Goal: Task Accomplishment & Management: Use online tool/utility

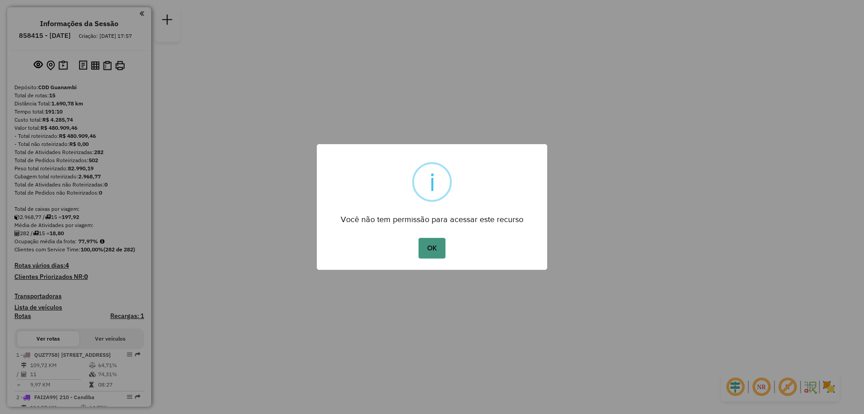
click at [436, 253] on button "OK" at bounding box center [432, 248] width 27 height 21
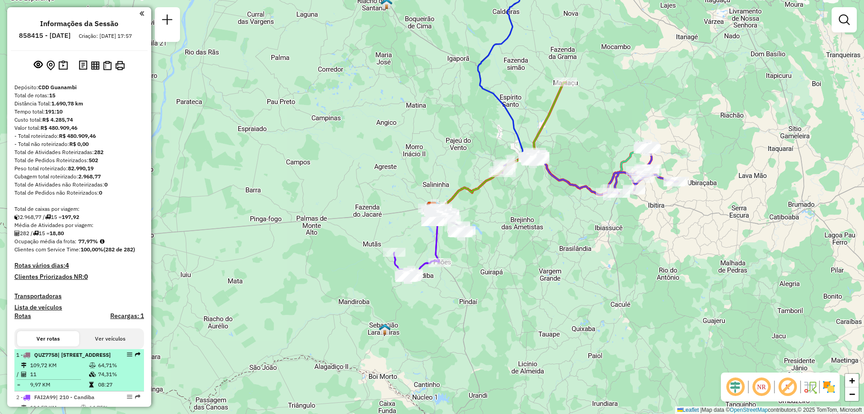
click at [88, 359] on div "1 - QUZ7758 | 120 - [GEOGRAPHIC_DATA], 210 - Candiba, 900 - Caetité, 901 - Caet…" at bounding box center [63, 355] width 95 height 8
select select "**********"
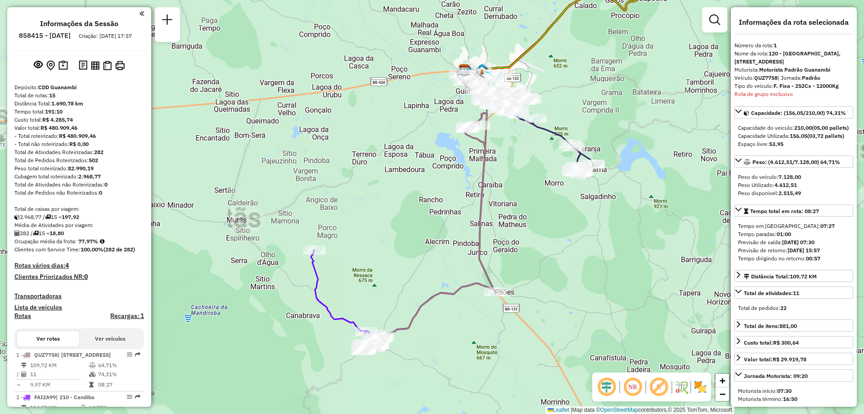
scroll to position [180, 0]
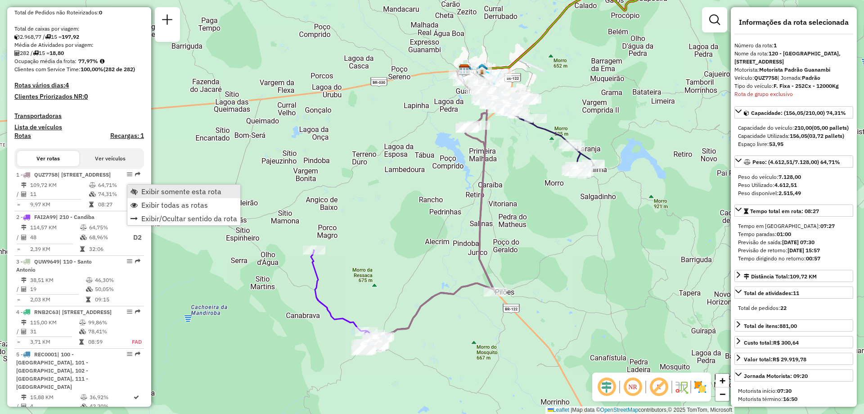
click at [140, 189] on link "Exibir somente esta rota" at bounding box center [183, 192] width 113 height 14
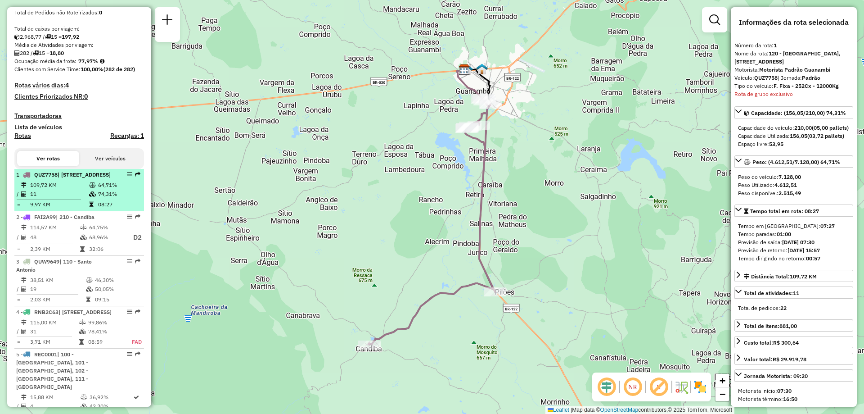
scroll to position [225, 0]
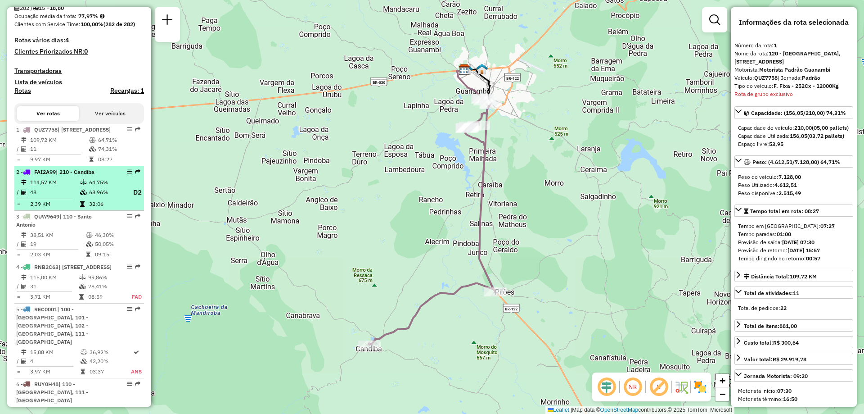
click at [81, 185] on icon at bounding box center [83, 182] width 7 height 5
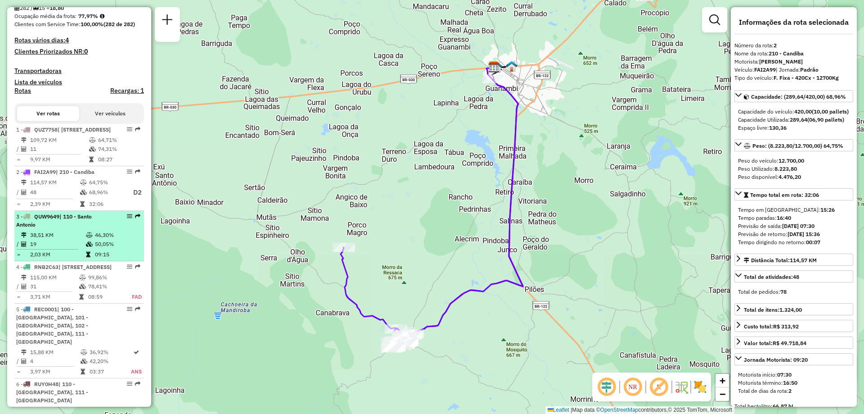
click at [63, 229] on div "3 - QUW9649 | 110 - [GEOGRAPHIC_DATA]" at bounding box center [63, 221] width 95 height 16
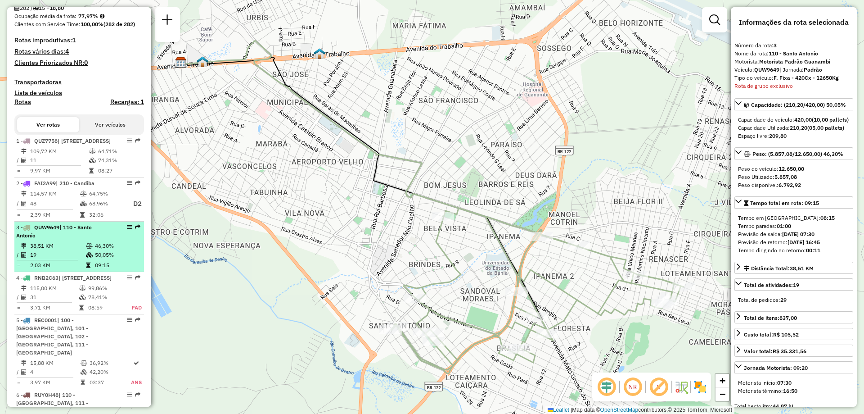
scroll to position [270, 0]
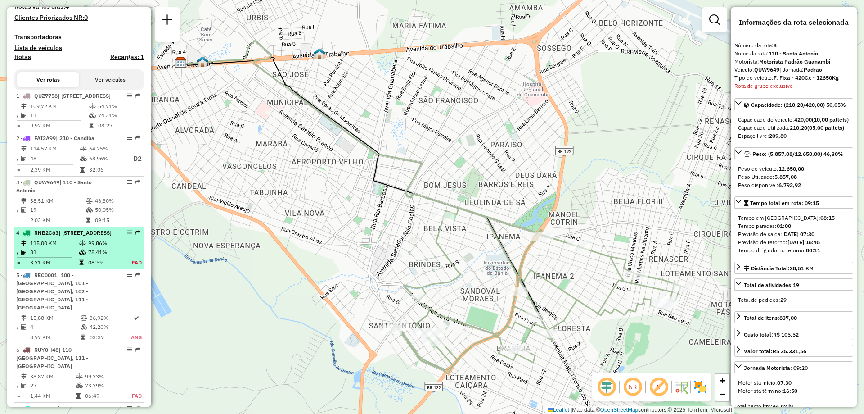
click at [57, 257] on td "31" at bounding box center [54, 252] width 49 height 9
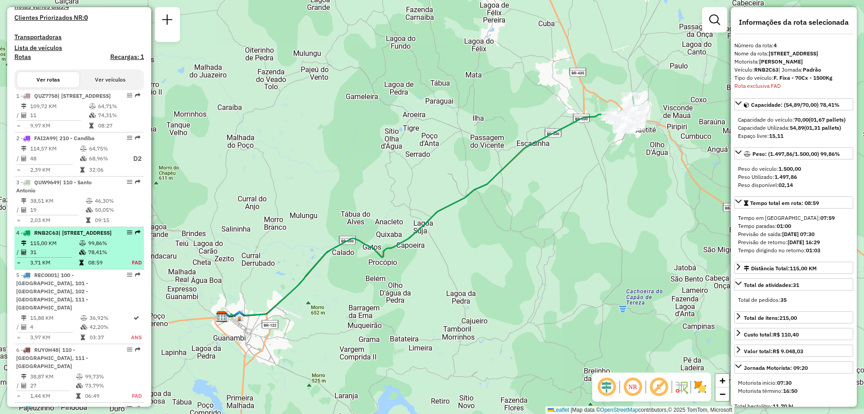
scroll to position [360, 0]
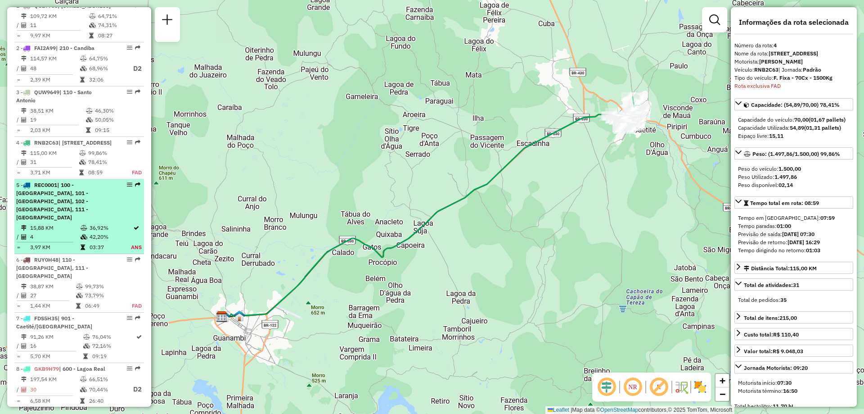
click at [78, 221] on span "| 100 - [GEOGRAPHIC_DATA], 101 - [GEOGRAPHIC_DATA], 102 - [GEOGRAPHIC_DATA], 11…" at bounding box center [52, 200] width 72 height 39
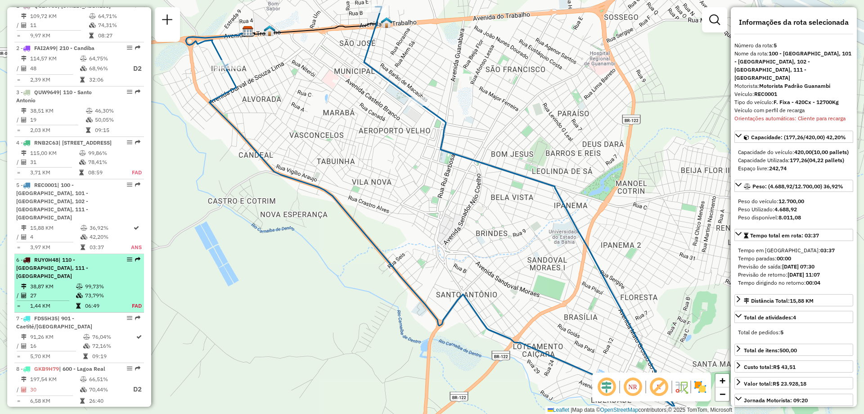
click at [72, 280] on div "6 - RUY0H48 | 110 - [GEOGRAPHIC_DATA], 111 - [GEOGRAPHIC_DATA]" at bounding box center [63, 268] width 95 height 24
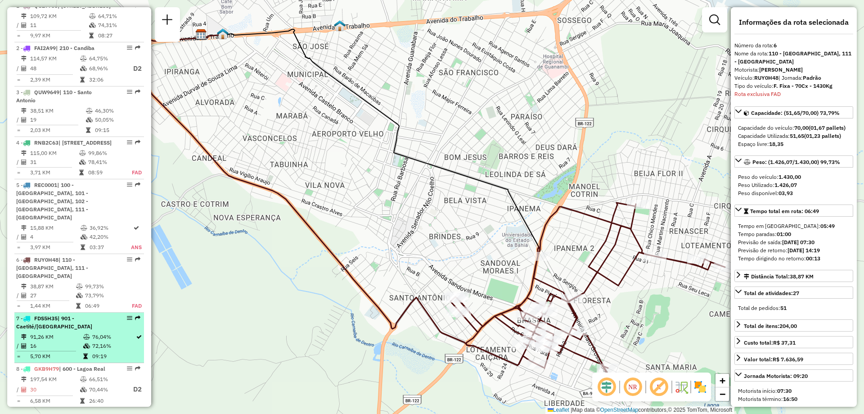
click at [97, 341] on td "76,04%" at bounding box center [114, 336] width 44 height 9
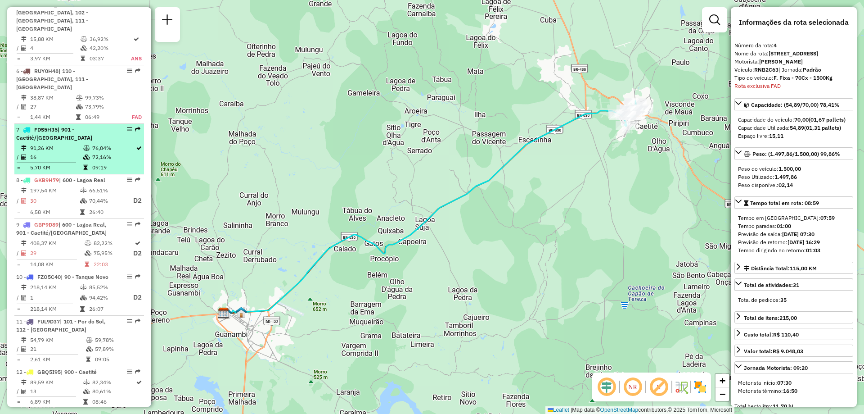
scroll to position [522, 0]
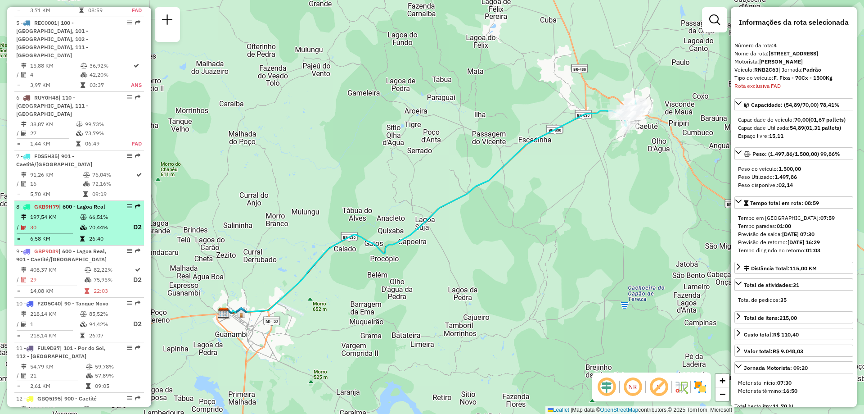
click at [96, 243] on td "26:40" at bounding box center [107, 238] width 36 height 9
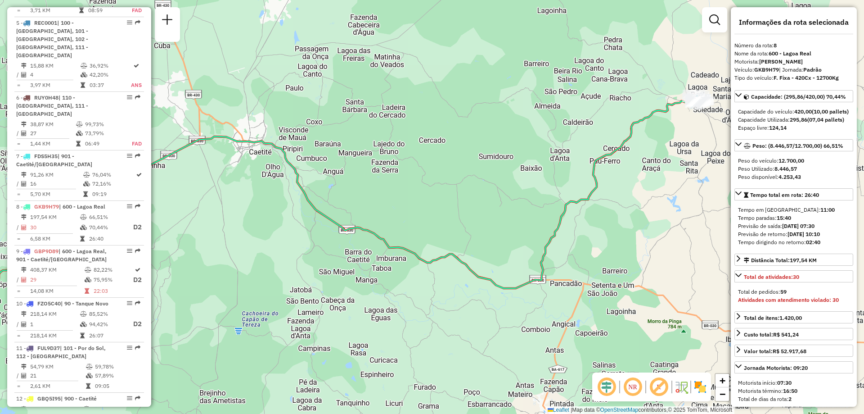
drag, startPoint x: 568, startPoint y: 149, endPoint x: 407, endPoint y: 159, distance: 161.9
click at [407, 159] on div "Janela de atendimento Grade de atendimento Capacidade Transportadoras Veículos …" at bounding box center [432, 207] width 864 height 414
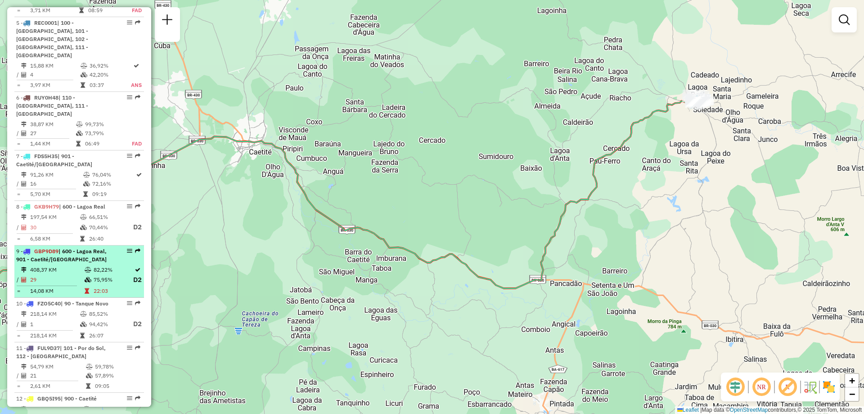
click at [68, 274] on td "408,37 KM" at bounding box center [57, 269] width 54 height 9
select select "**********"
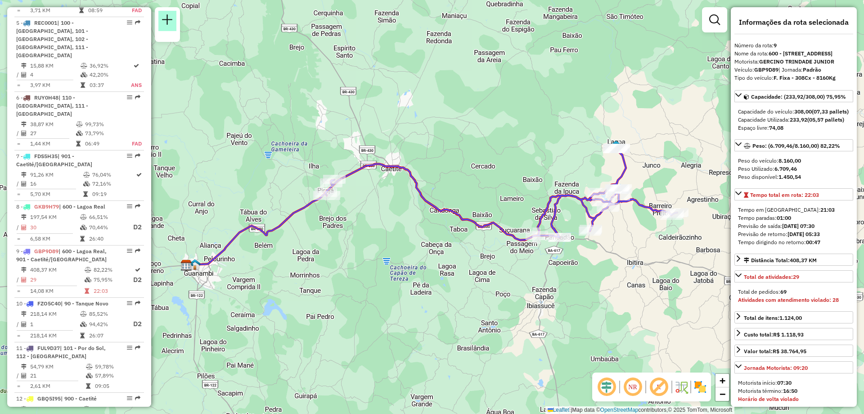
click at [174, 20] on link at bounding box center [167, 21] width 18 height 20
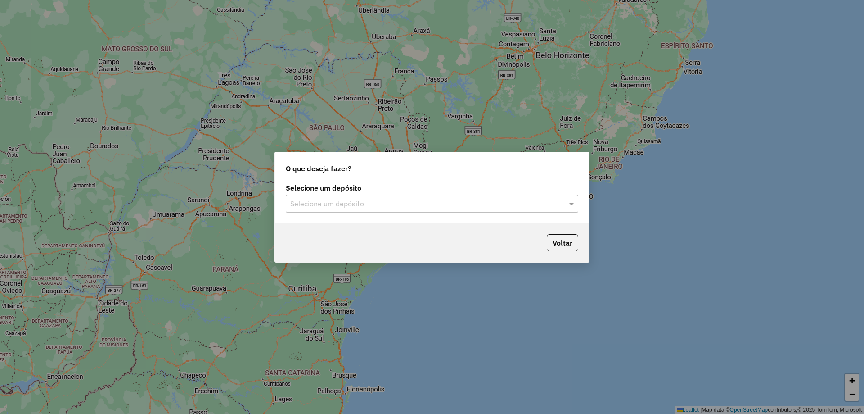
click at [390, 208] on input "text" at bounding box center [423, 204] width 266 height 11
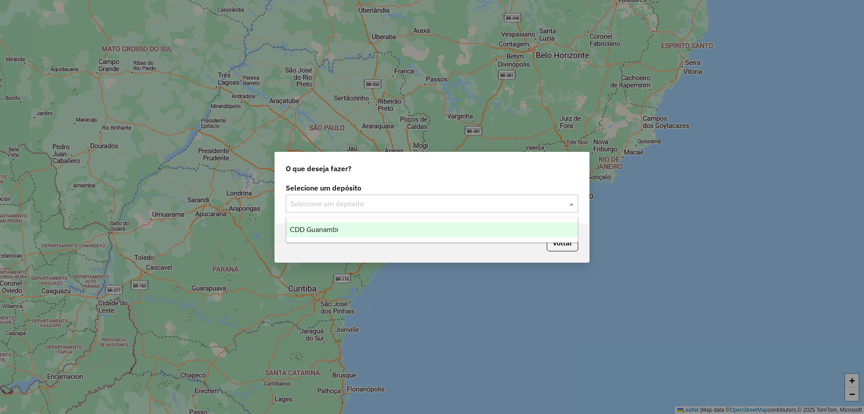
click at [366, 235] on div "CDD Guanambi" at bounding box center [432, 229] width 292 height 15
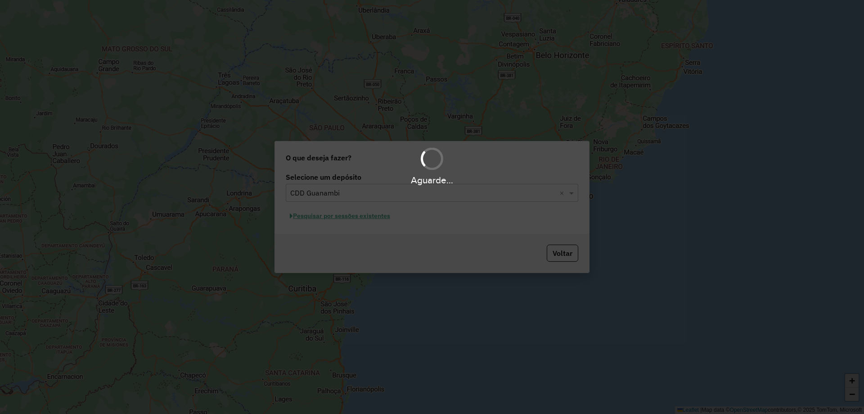
click at [353, 220] on div "Aguarde..." at bounding box center [432, 207] width 864 height 414
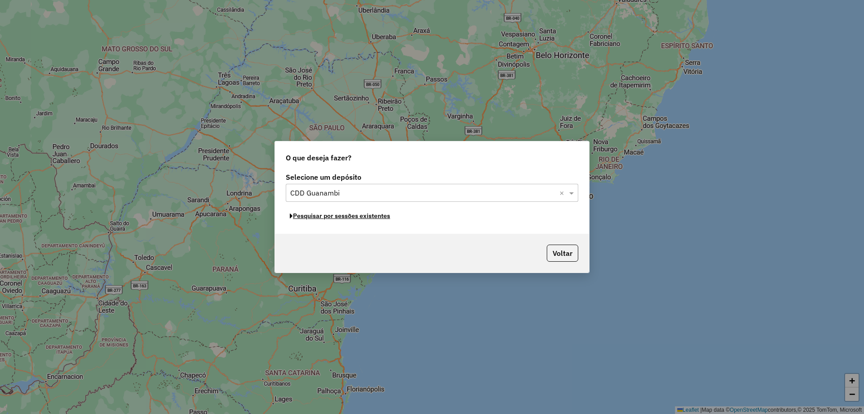
click at [353, 220] on button "Pesquisar por sessões existentes" at bounding box center [340, 216] width 109 height 14
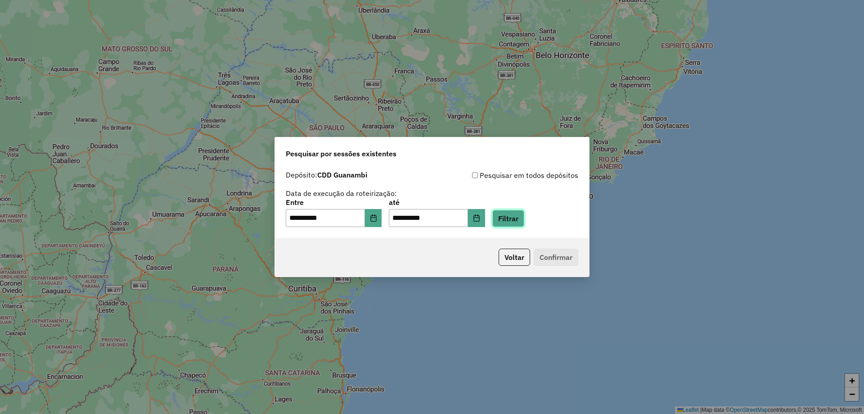
click at [508, 219] on button "Filtrar" at bounding box center [509, 218] width 32 height 17
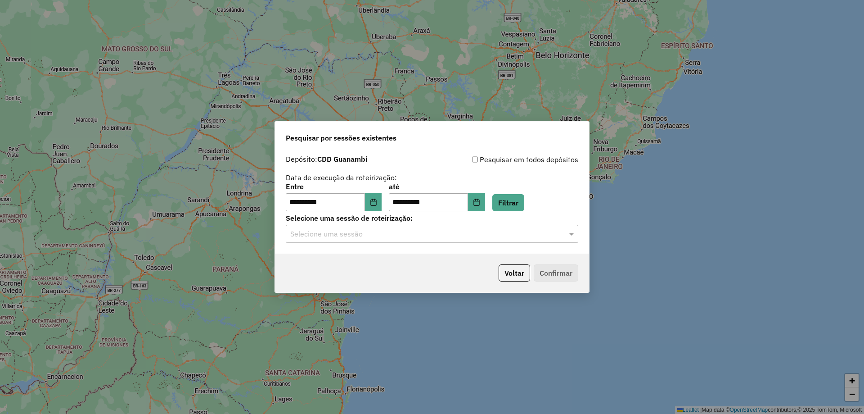
click at [365, 240] on div "Selecione uma sessão" at bounding box center [432, 234] width 293 height 18
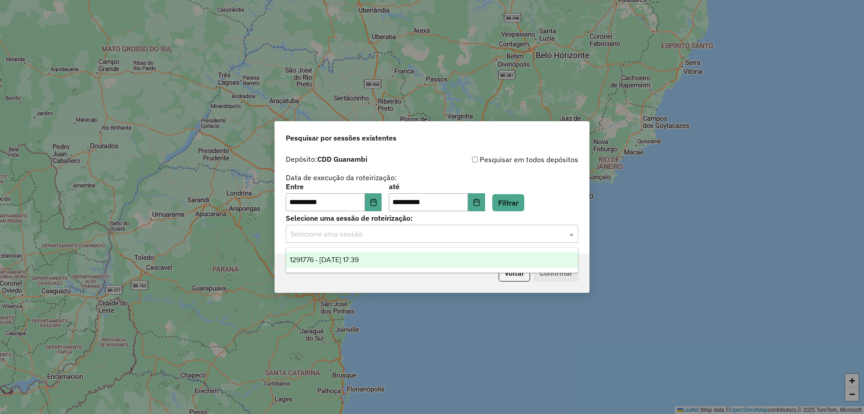
click at [358, 256] on span "1291776 - [DATE] 17:39" at bounding box center [324, 260] width 69 height 8
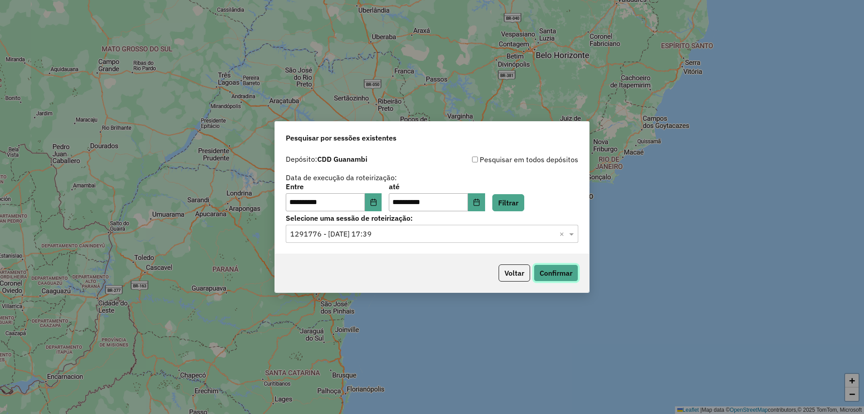
click at [551, 280] on button "Confirmar" at bounding box center [556, 272] width 45 height 17
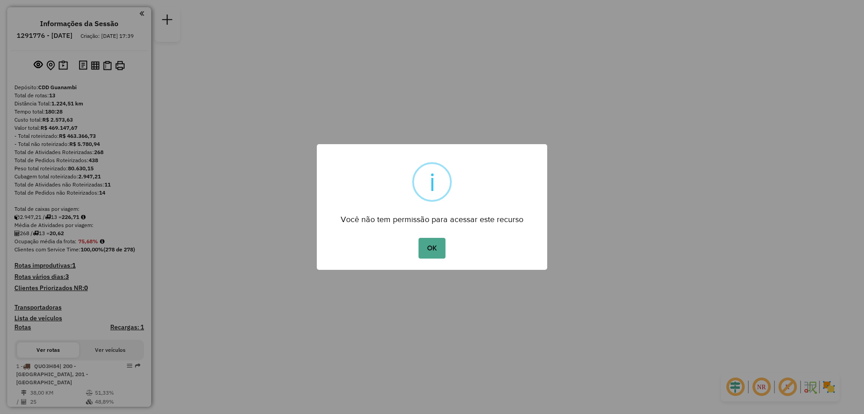
click at [427, 249] on button "OK" at bounding box center [432, 248] width 27 height 21
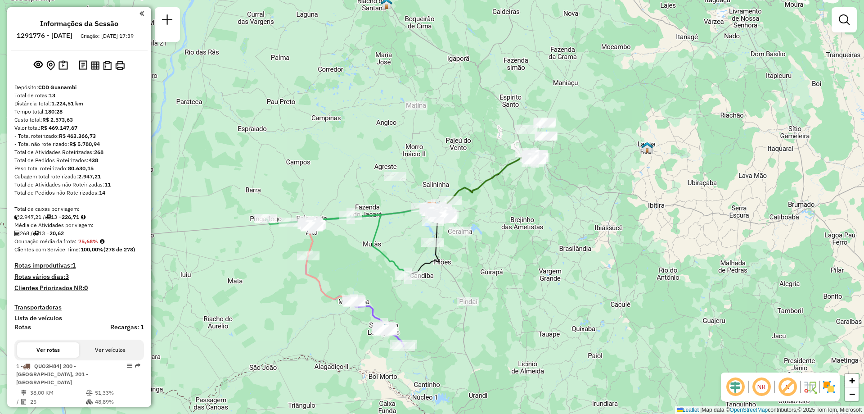
scroll to position [135, 0]
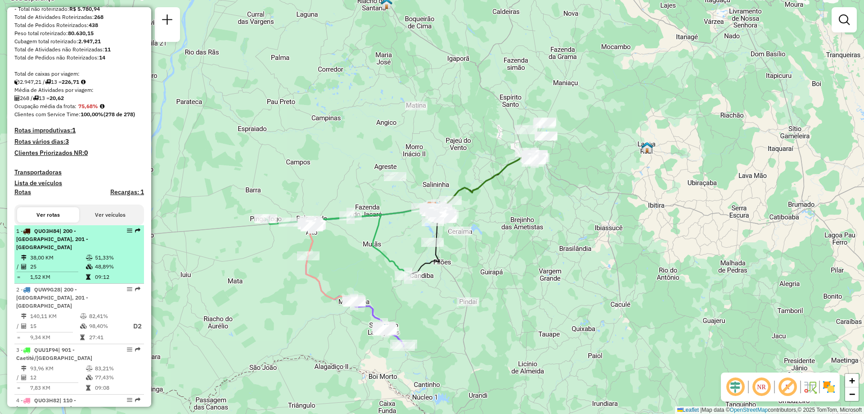
select select "**********"
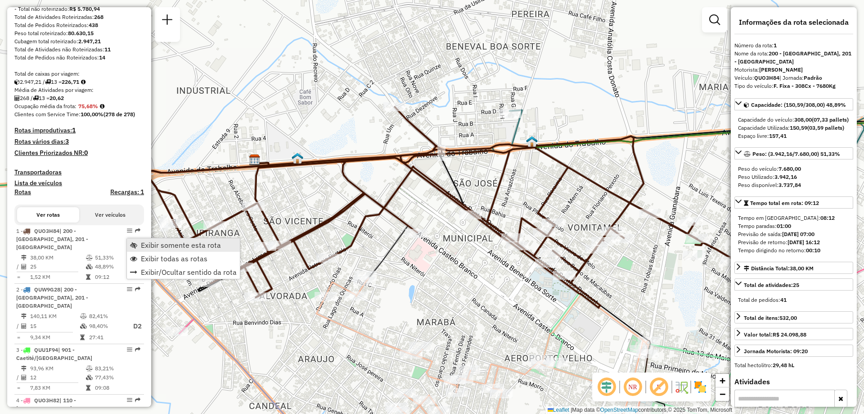
click at [147, 244] on span "Exibir somente esta rota" at bounding box center [181, 244] width 80 height 7
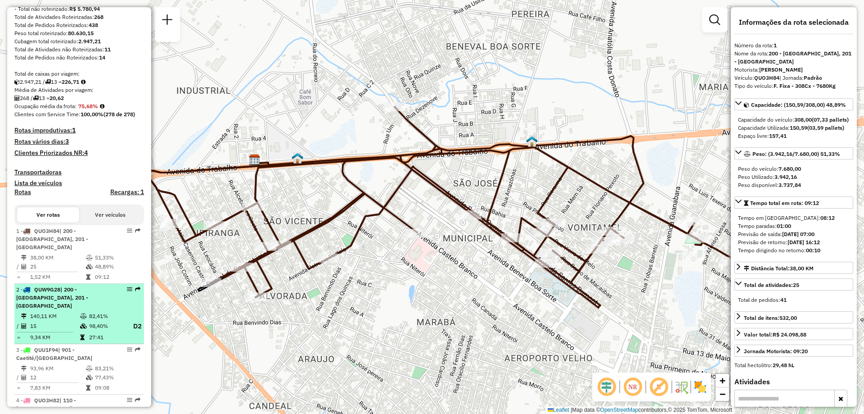
click at [81, 299] on div "2 - QUW9G28 | 200 - Palmas de Monte Alto, 201 - Mutãs" at bounding box center [63, 297] width 95 height 24
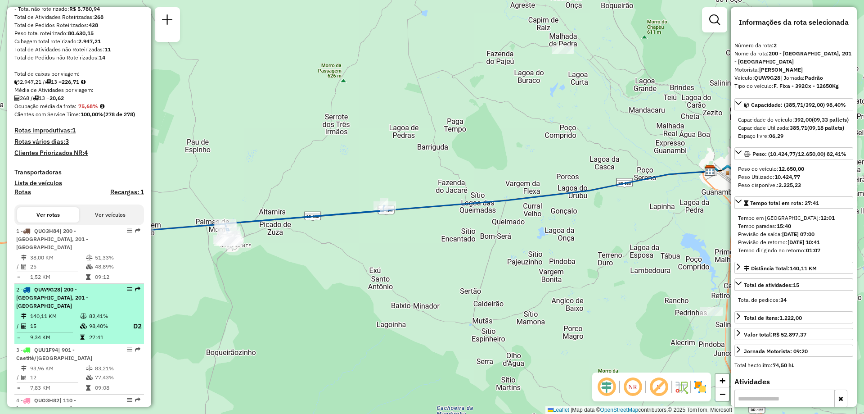
scroll to position [225, 0]
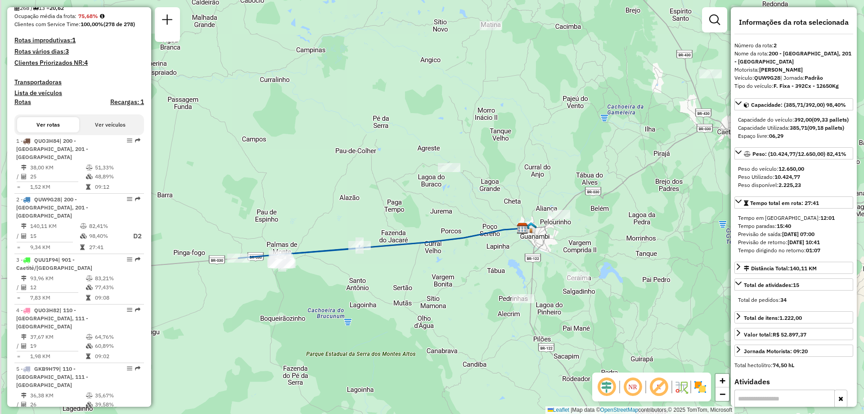
drag, startPoint x: 234, startPoint y: 290, endPoint x: 267, endPoint y: 291, distance: 33.3
click at [269, 291] on div "Janela de atendimento Grade de atendimento Capacidade Transportadoras Veículos …" at bounding box center [432, 207] width 864 height 414
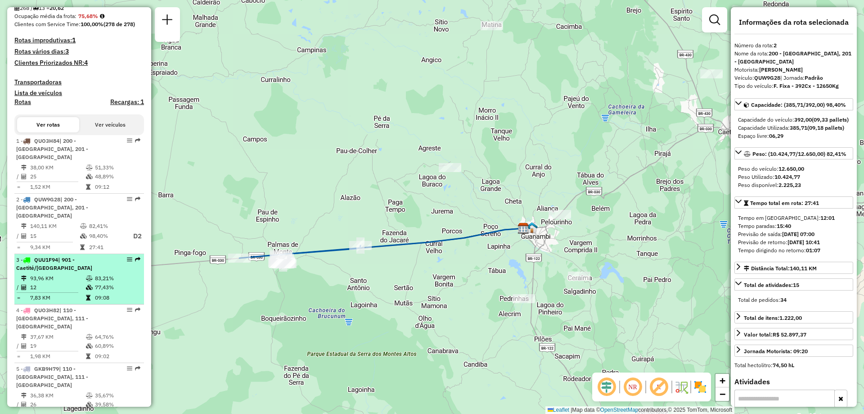
click at [64, 283] on td "12" at bounding box center [58, 287] width 56 height 9
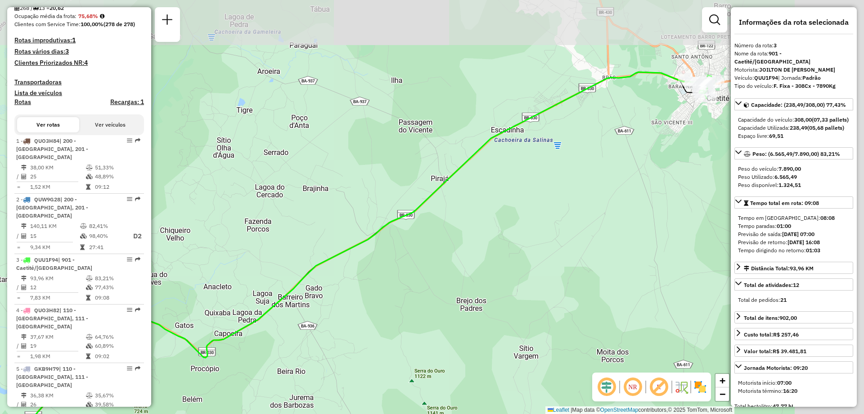
drag, startPoint x: 669, startPoint y: 146, endPoint x: 526, endPoint y: 216, distance: 158.9
click at [528, 215] on div "Janela de atendimento Grade de atendimento Capacidade Transportadoras Veículos …" at bounding box center [432, 207] width 864 height 414
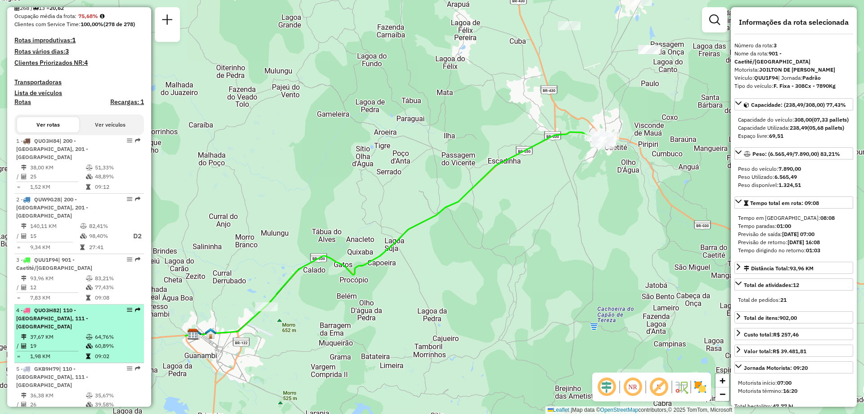
click at [72, 332] on td "37,67 KM" at bounding box center [58, 336] width 56 height 9
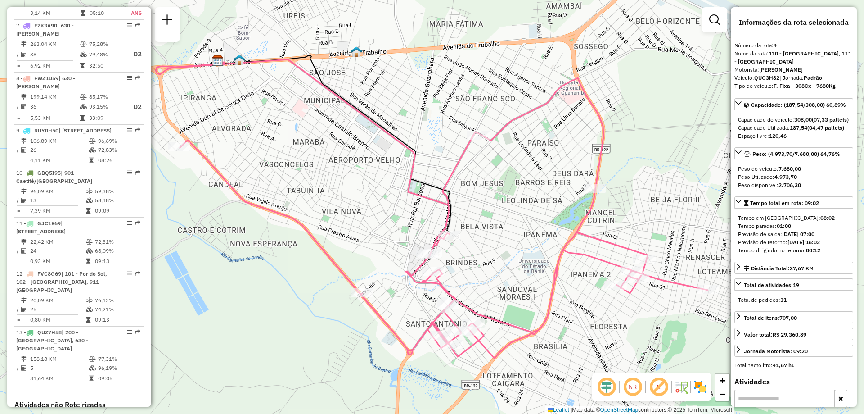
scroll to position [688, 0]
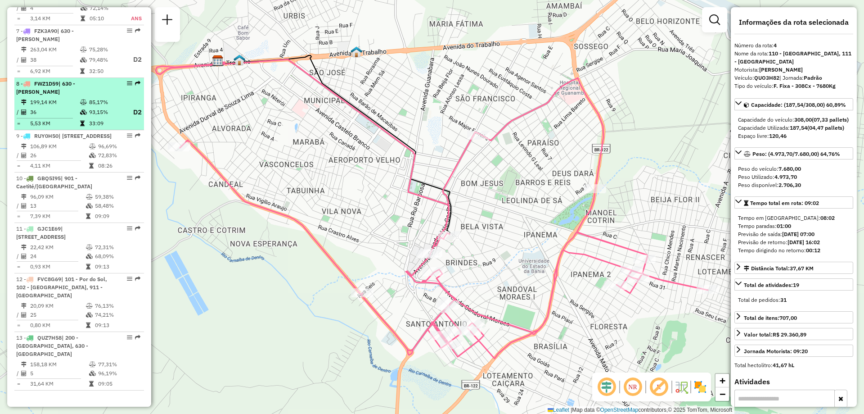
click at [106, 107] on td "93,15%" at bounding box center [107, 112] width 36 height 11
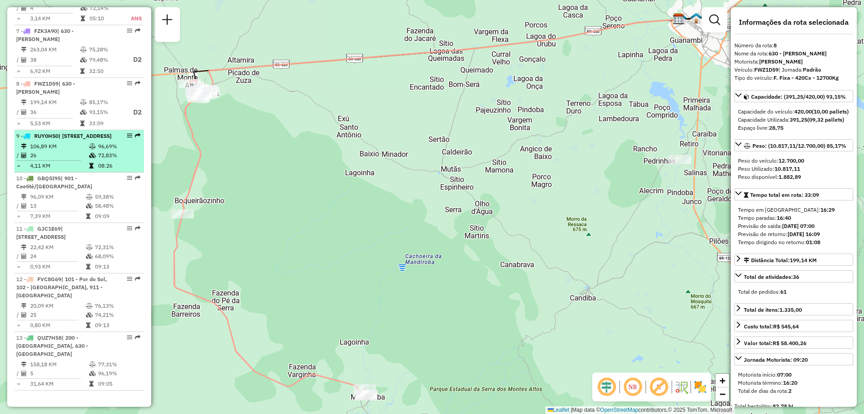
click at [79, 151] on td "26" at bounding box center [59, 155] width 59 height 9
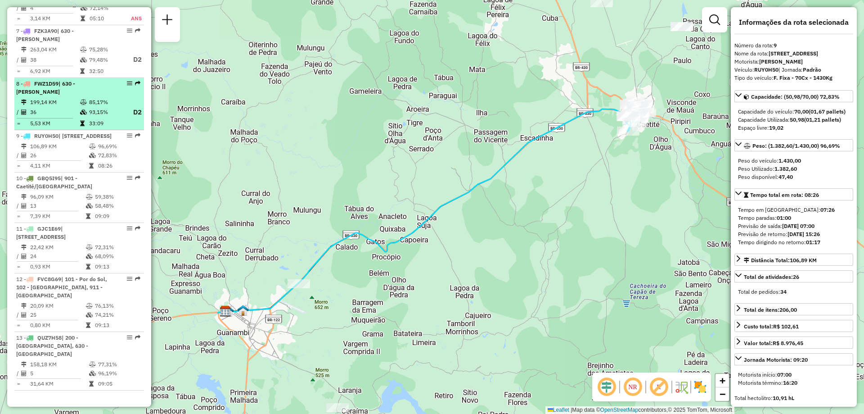
click at [84, 99] on icon at bounding box center [83, 101] width 7 height 5
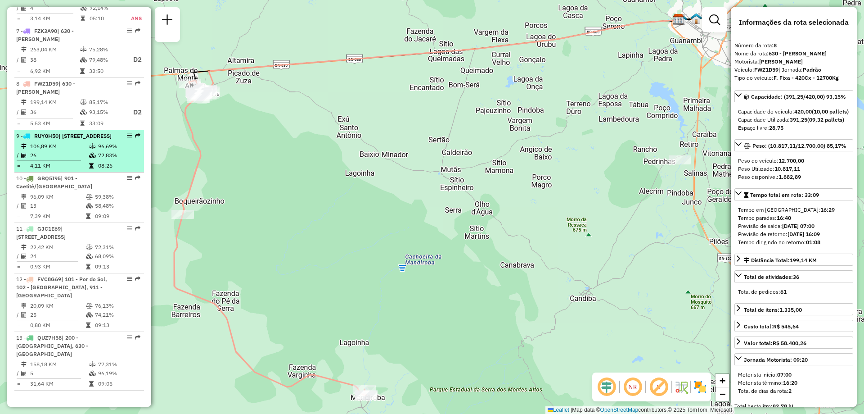
click at [72, 132] on span "| [STREET_ADDRESS]" at bounding box center [85, 135] width 53 height 7
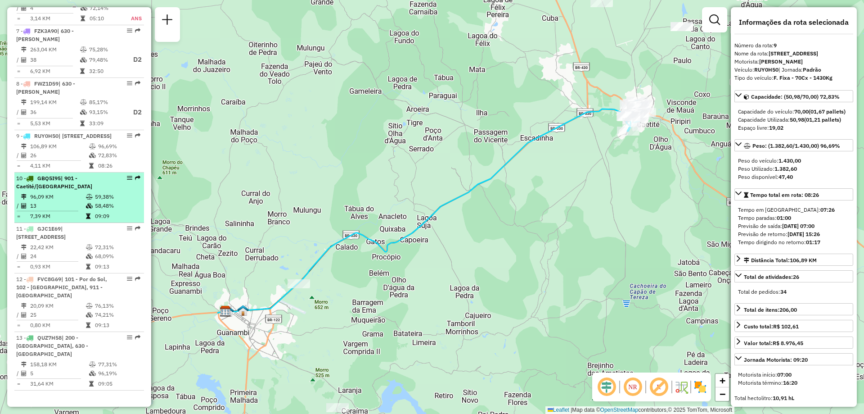
click at [62, 175] on span "| 901 - Caetité/[GEOGRAPHIC_DATA]" at bounding box center [54, 182] width 76 height 15
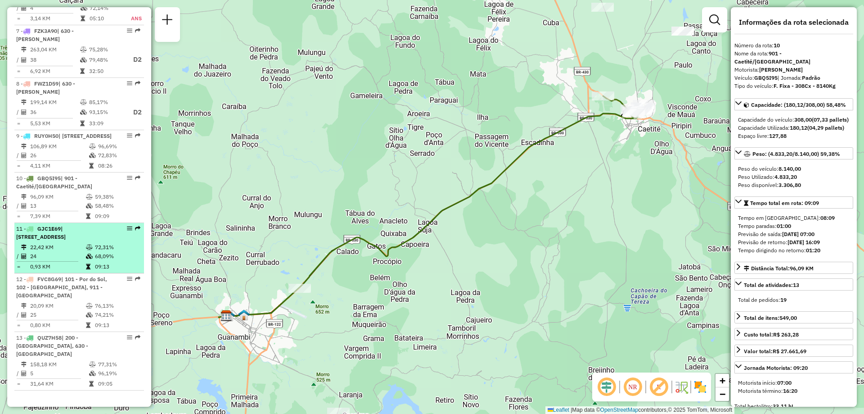
click at [55, 243] on td "22,42 KM" at bounding box center [58, 247] width 56 height 9
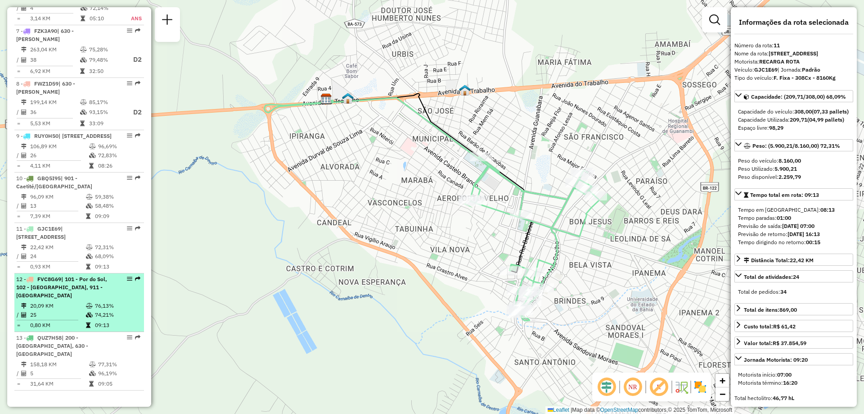
click at [78, 301] on td "20,09 KM" at bounding box center [58, 305] width 56 height 9
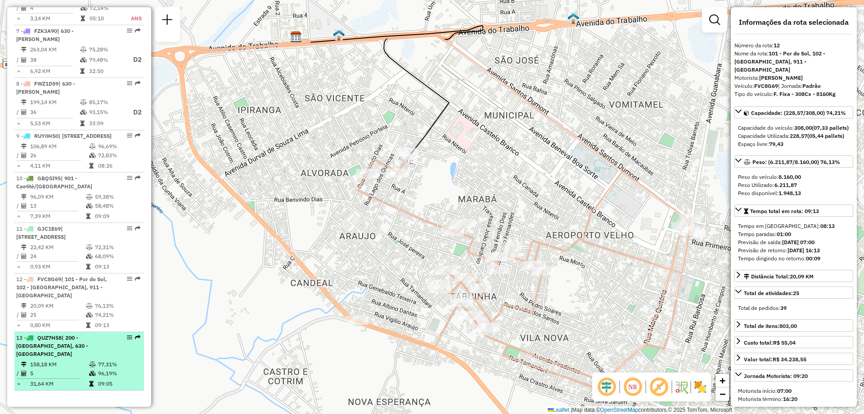
click at [62, 334] on div "13 - QUZ7H58 | 200 - Palmas de Monte Alto, 630 - Sebastião Laranjeiras" at bounding box center [63, 346] width 95 height 24
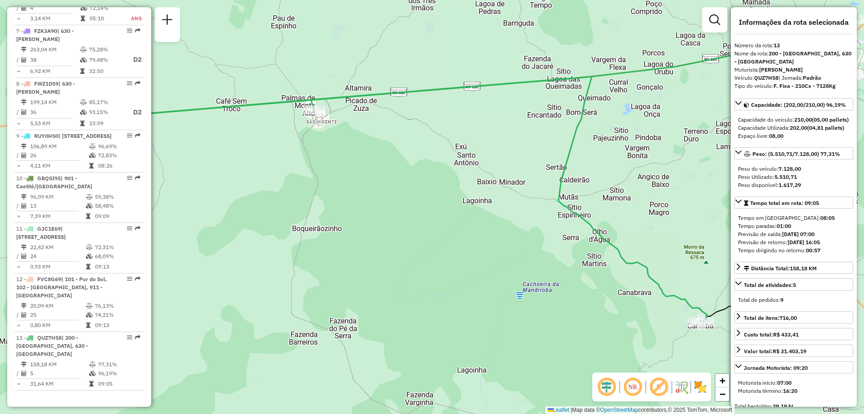
drag, startPoint x: 276, startPoint y: 207, endPoint x: 322, endPoint y: 184, distance: 51.3
click at [322, 184] on div "Janela de atendimento Grade de atendimento Capacidade Transportadoras Veículos …" at bounding box center [432, 207] width 864 height 414
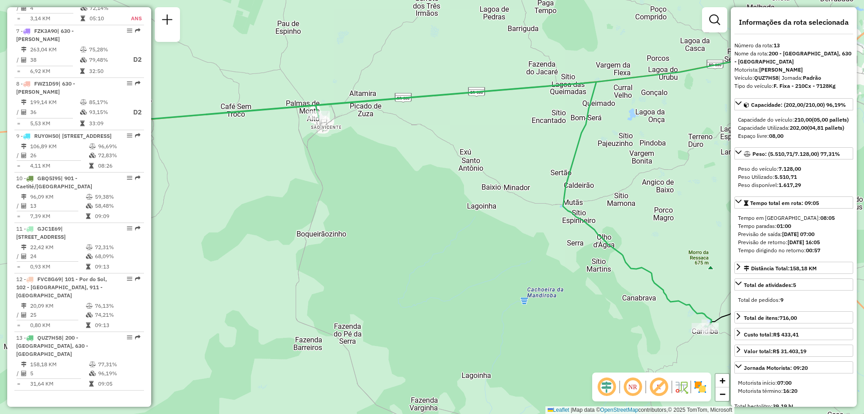
drag, startPoint x: 350, startPoint y: 119, endPoint x: 375, endPoint y: 178, distance: 64.0
click at [375, 178] on div "Janela de atendimento Grade de atendimento Capacidade Transportadoras Veículos …" at bounding box center [432, 207] width 864 height 414
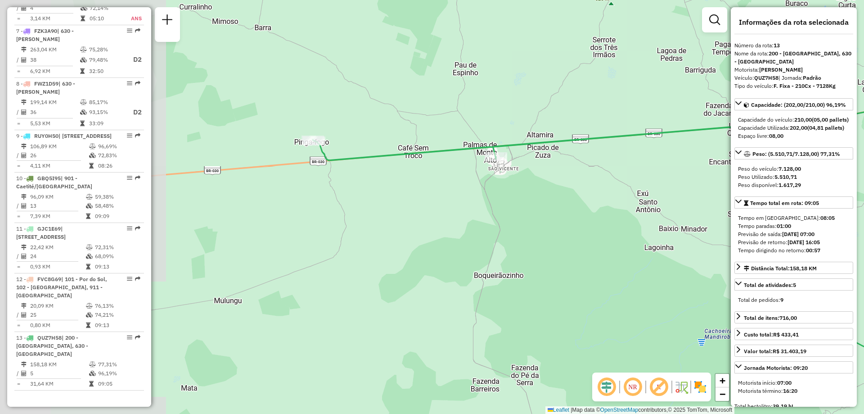
drag, startPoint x: 266, startPoint y: 246, endPoint x: 429, endPoint y: 232, distance: 164.1
click at [429, 232] on div "Janela de atendimento Grade de atendimento Capacidade Transportadoras Veículos …" at bounding box center [432, 207] width 864 height 414
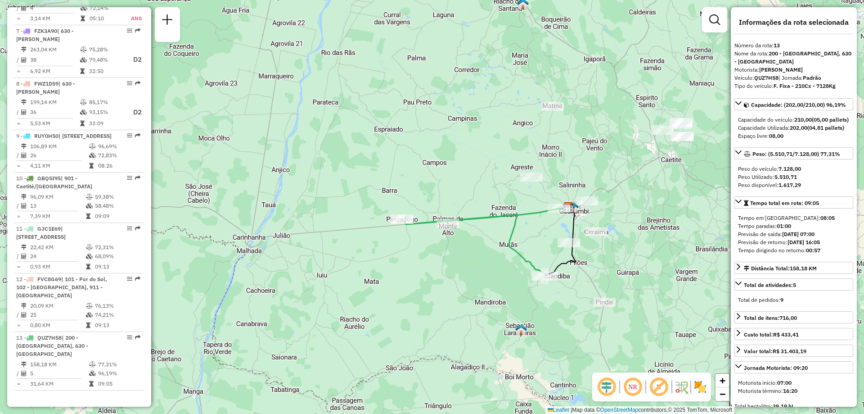
drag, startPoint x: 535, startPoint y: 223, endPoint x: 501, endPoint y: 228, distance: 34.6
click at [501, 228] on div "Janela de atendimento Grade de atendimento Capacidade Transportadoras Veículos …" at bounding box center [432, 207] width 864 height 414
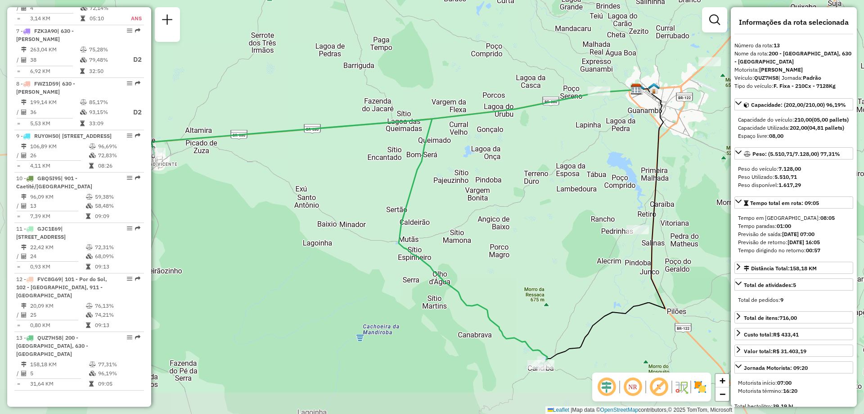
drag, startPoint x: 305, startPoint y: 191, endPoint x: 399, endPoint y: 123, distance: 116.2
click at [399, 123] on icon at bounding box center [303, 227] width 592 height 271
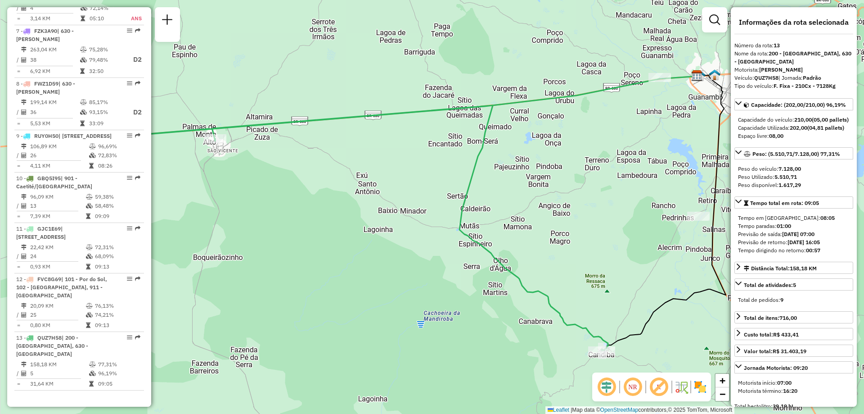
drag, startPoint x: 380, startPoint y: 140, endPoint x: 440, endPoint y: 127, distance: 61.2
click at [440, 127] on div "Janela de atendimento Grade de atendimento Capacidade Transportadoras Veículos …" at bounding box center [432, 207] width 864 height 414
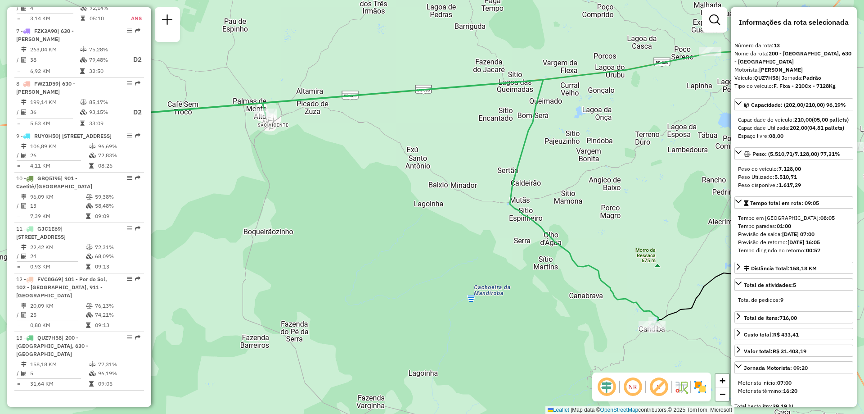
drag, startPoint x: 183, startPoint y: 179, endPoint x: 234, endPoint y: 153, distance: 56.8
click at [234, 153] on div "Janela de atendimento Grade de atendimento Capacidade Transportadoras Veículos …" at bounding box center [432, 207] width 864 height 414
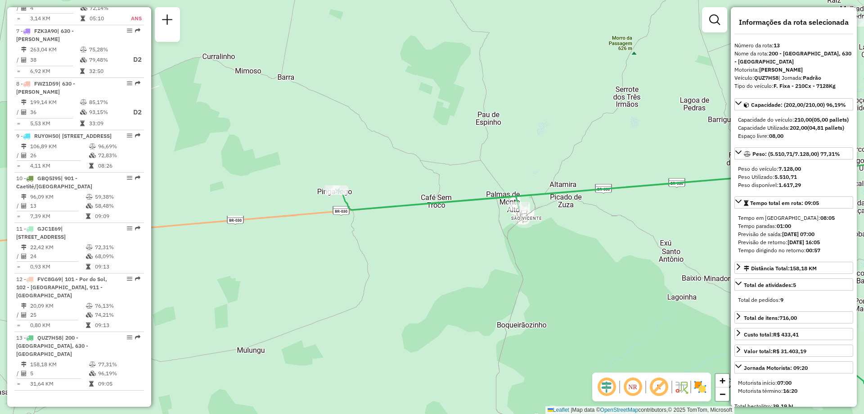
drag, startPoint x: 193, startPoint y: 130, endPoint x: 447, endPoint y: 224, distance: 270.2
click at [447, 224] on div "Janela de atendimento Grade de atendimento Capacidade Transportadoras Veículos …" at bounding box center [432, 207] width 864 height 414
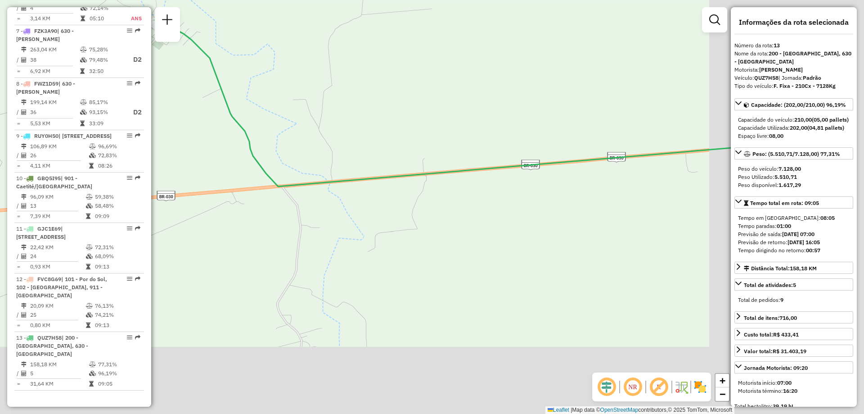
drag, startPoint x: 539, startPoint y: 154, endPoint x: 329, endPoint y: 58, distance: 231.5
click at [330, 58] on div "Janela de atendimento Grade de atendimento Capacidade Transportadoras Veículos …" at bounding box center [432, 207] width 864 height 414
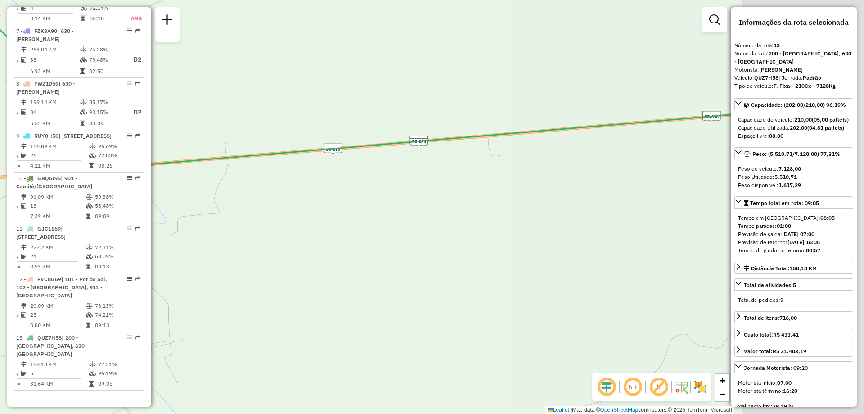
drag, startPoint x: 585, startPoint y: 127, endPoint x: 393, endPoint y: 114, distance: 192.7
click at [396, 115] on div "Janela de atendimento Grade de atendimento Capacidade Transportadoras Veículos …" at bounding box center [432, 207] width 864 height 414
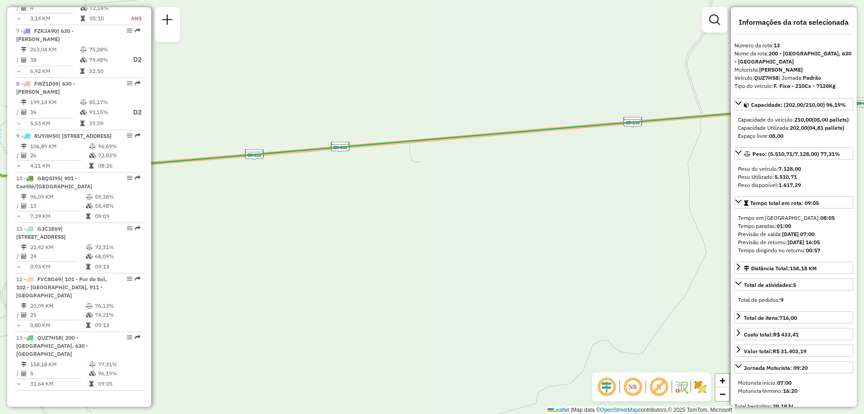
drag, startPoint x: 481, startPoint y: 126, endPoint x: 296, endPoint y: 131, distance: 185.1
click at [343, 128] on div "Janela de atendimento Grade de atendimento Capacidade Transportadoras Veículos …" at bounding box center [432, 207] width 864 height 414
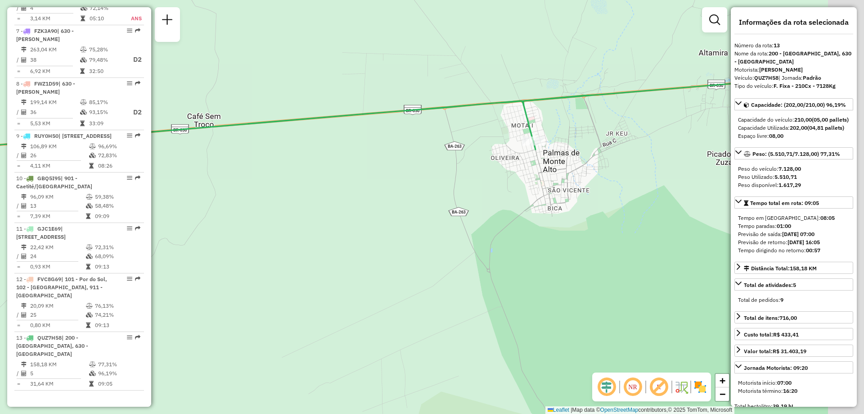
drag, startPoint x: 484, startPoint y: 76, endPoint x: 340, endPoint y: 82, distance: 144.6
click at [340, 82] on div "Janela de atendimento Grade de atendimento Capacidade Transportadoras Veículos …" at bounding box center [432, 207] width 864 height 414
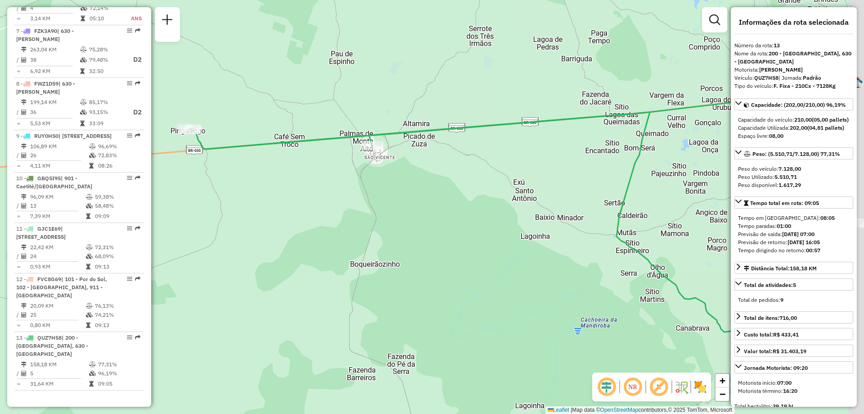
drag, startPoint x: 543, startPoint y: 196, endPoint x: 404, endPoint y: 184, distance: 139.6
click at [406, 185] on div "Janela de atendimento Grade de atendimento Capacidade Transportadoras Veículos …" at bounding box center [432, 207] width 864 height 414
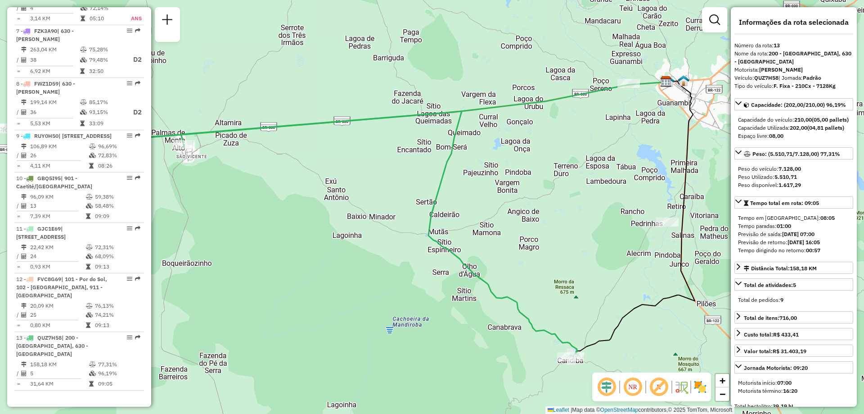
drag, startPoint x: 638, startPoint y: 144, endPoint x: 402, endPoint y: 159, distance: 236.4
click at [402, 159] on div "Janela de atendimento Grade de atendimento Capacidade Transportadoras Veículos …" at bounding box center [432, 207] width 864 height 414
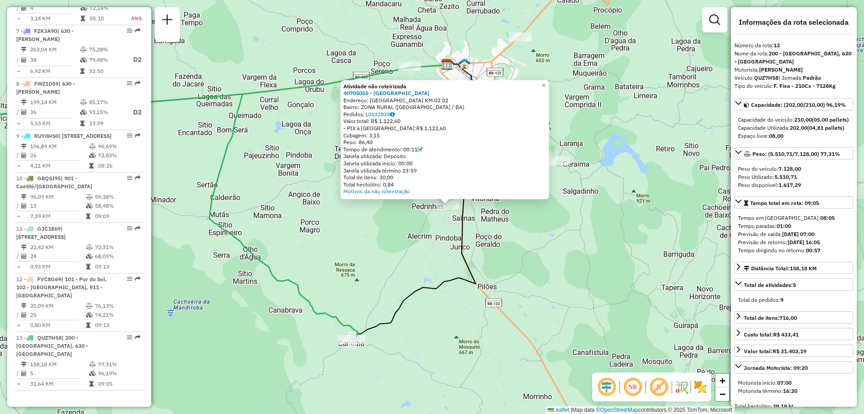
drag, startPoint x: 258, startPoint y: 223, endPoint x: 318, endPoint y: 217, distance: 61.1
click at [318, 217] on div "Atividade não roteirizada 40705055 - ALPHAVILLE COMPLEXO Endereço: ESTRADA VELH…" at bounding box center [432, 207] width 864 height 414
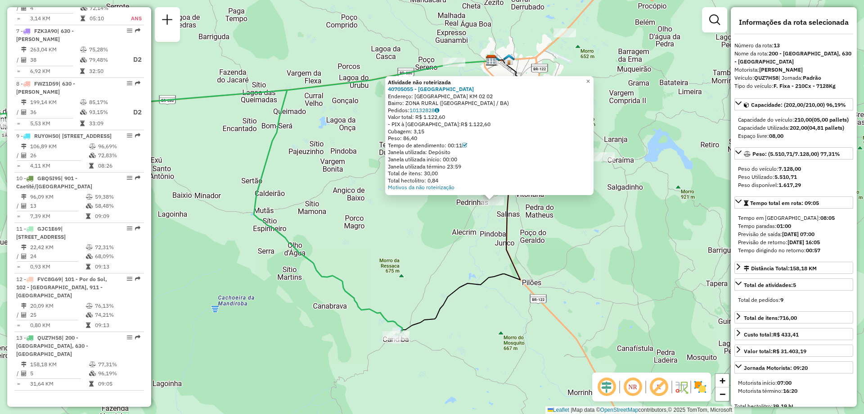
click at [346, 179] on div "Atividade não roteirizada 40705055 - ALPHAVILLE COMPLEXO Endereço: ESTRADA VELH…" at bounding box center [432, 207] width 864 height 414
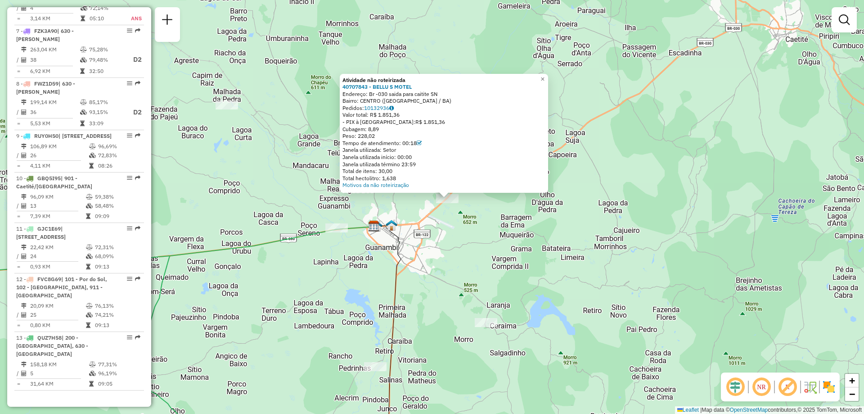
drag, startPoint x: 573, startPoint y: 284, endPoint x: 737, endPoint y: 208, distance: 181.5
click at [737, 208] on div "Atividade não roteirizada 40707843 - BELLU S MOTEL Endereço: Br -030 saida para…" at bounding box center [432, 207] width 864 height 414
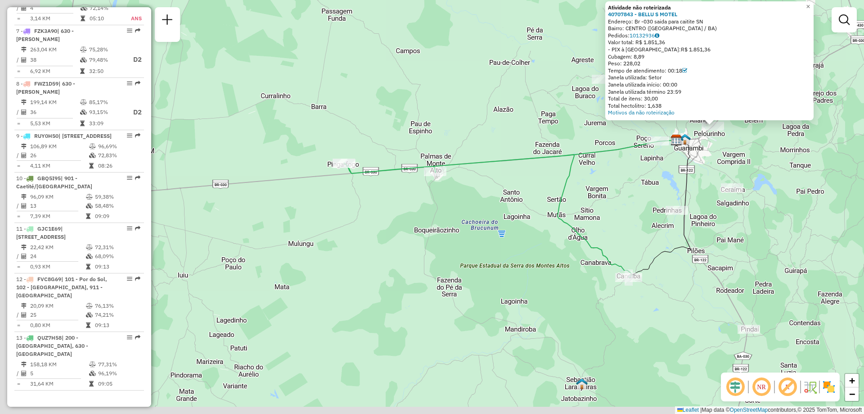
drag, startPoint x: 432, startPoint y: 256, endPoint x: 610, endPoint y: 196, distance: 188.2
click at [610, 196] on div "Atividade não roteirizada 40707843 - BELLU S MOTEL Endereço: Br -030 saida para…" at bounding box center [432, 207] width 864 height 414
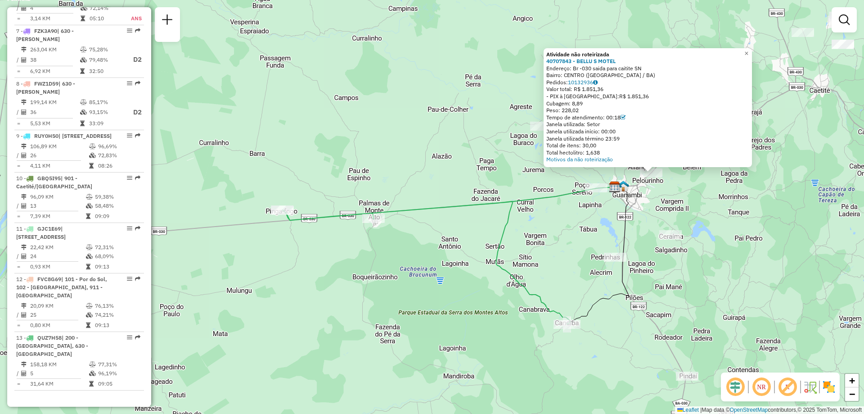
drag, startPoint x: 804, startPoint y: 167, endPoint x: 739, endPoint y: 208, distance: 76.5
click at [739, 208] on div "Atividade não roteirizada 40707843 - BELLU S MOTEL Endereço: Br -030 saida para…" at bounding box center [432, 207] width 864 height 414
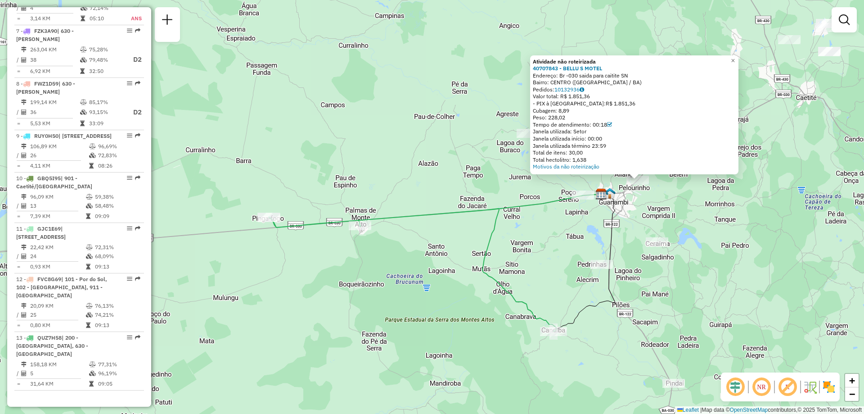
click at [737, 207] on div "Atividade não roteirizada 40707843 - BELLU S MOTEL Endereço: Br -030 saida para…" at bounding box center [432, 207] width 864 height 414
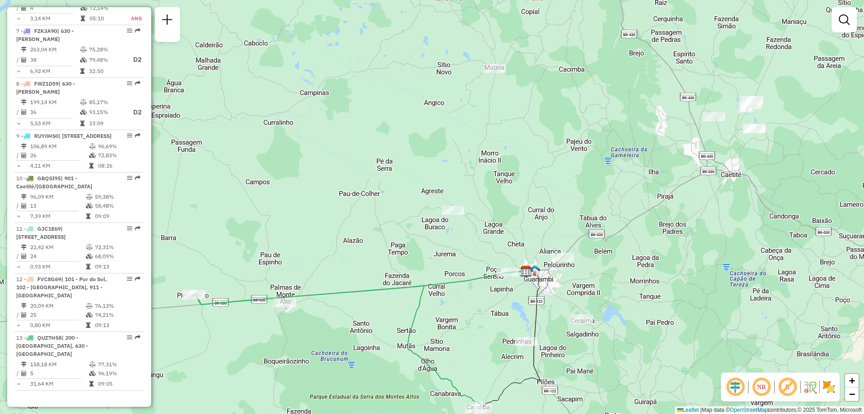
drag, startPoint x: 807, startPoint y: 159, endPoint x: 732, endPoint y: 235, distance: 106.6
click at [732, 235] on div "Janela de atendimento Grade de atendimento Capacidade Transportadoras Veículos …" at bounding box center [432, 207] width 864 height 414
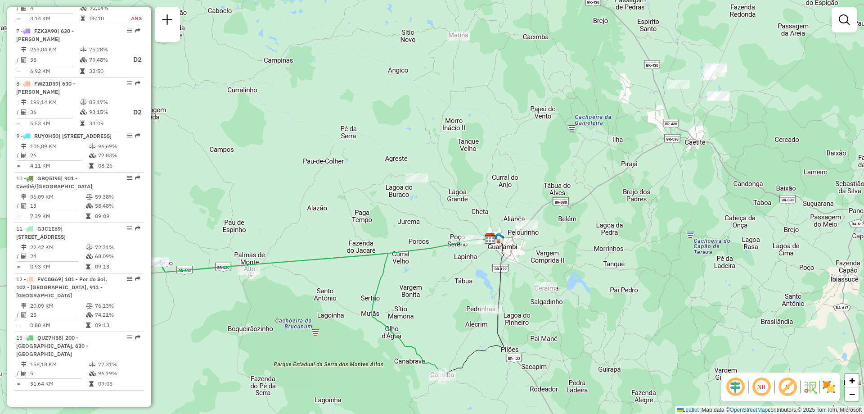
drag, startPoint x: 779, startPoint y: 288, endPoint x: 742, endPoint y: 255, distance: 48.8
click at [742, 255] on div "Janela de atendimento Grade de atendimento Capacidade Transportadoras Veículos …" at bounding box center [432, 207] width 864 height 414
click at [487, 63] on div "Janela de atendimento Grade de atendimento Capacidade Transportadoras Veículos …" at bounding box center [432, 207] width 864 height 414
